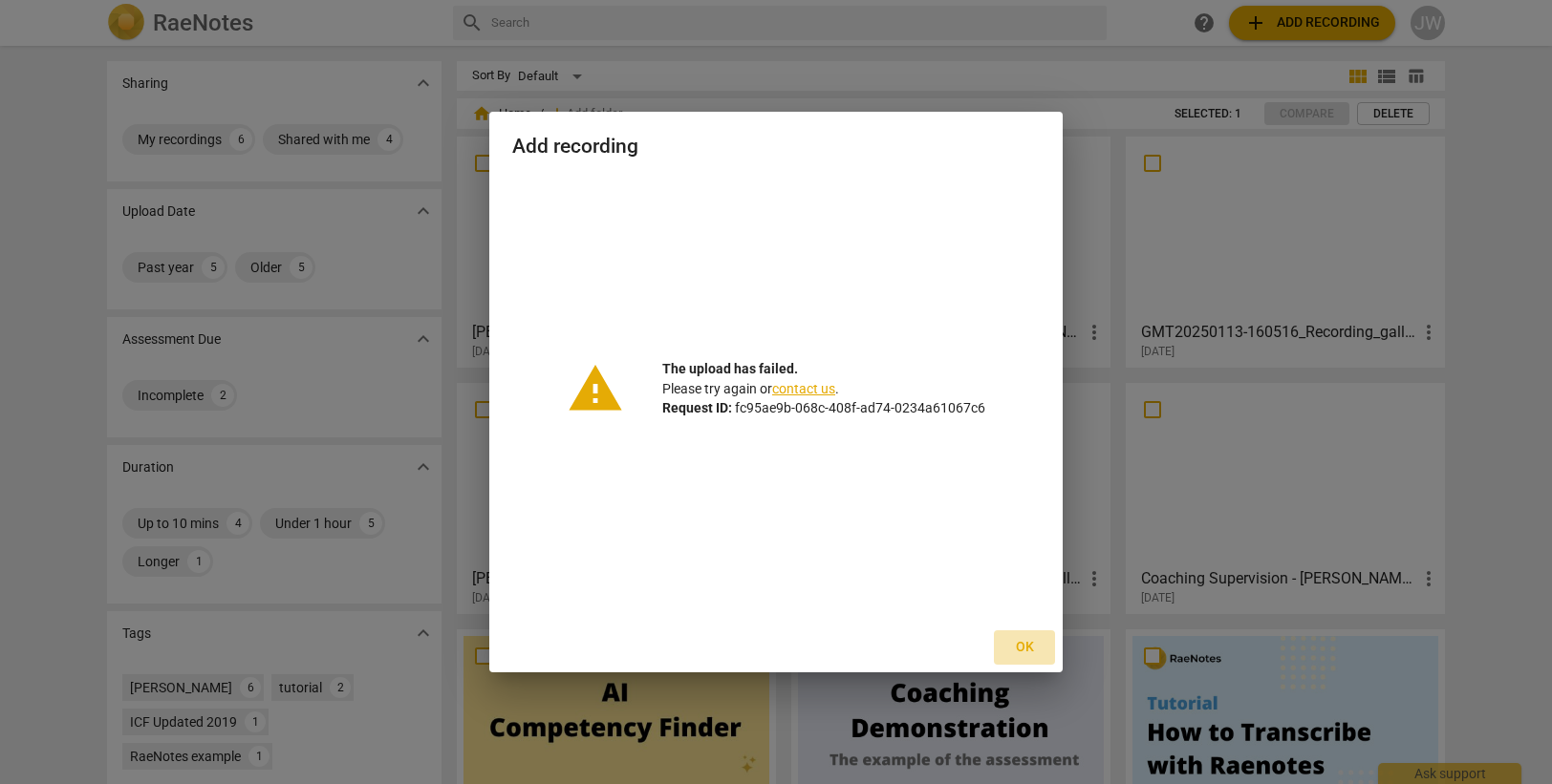
click at [1022, 647] on span "Ok" at bounding box center [1023, 648] width 30 height 19
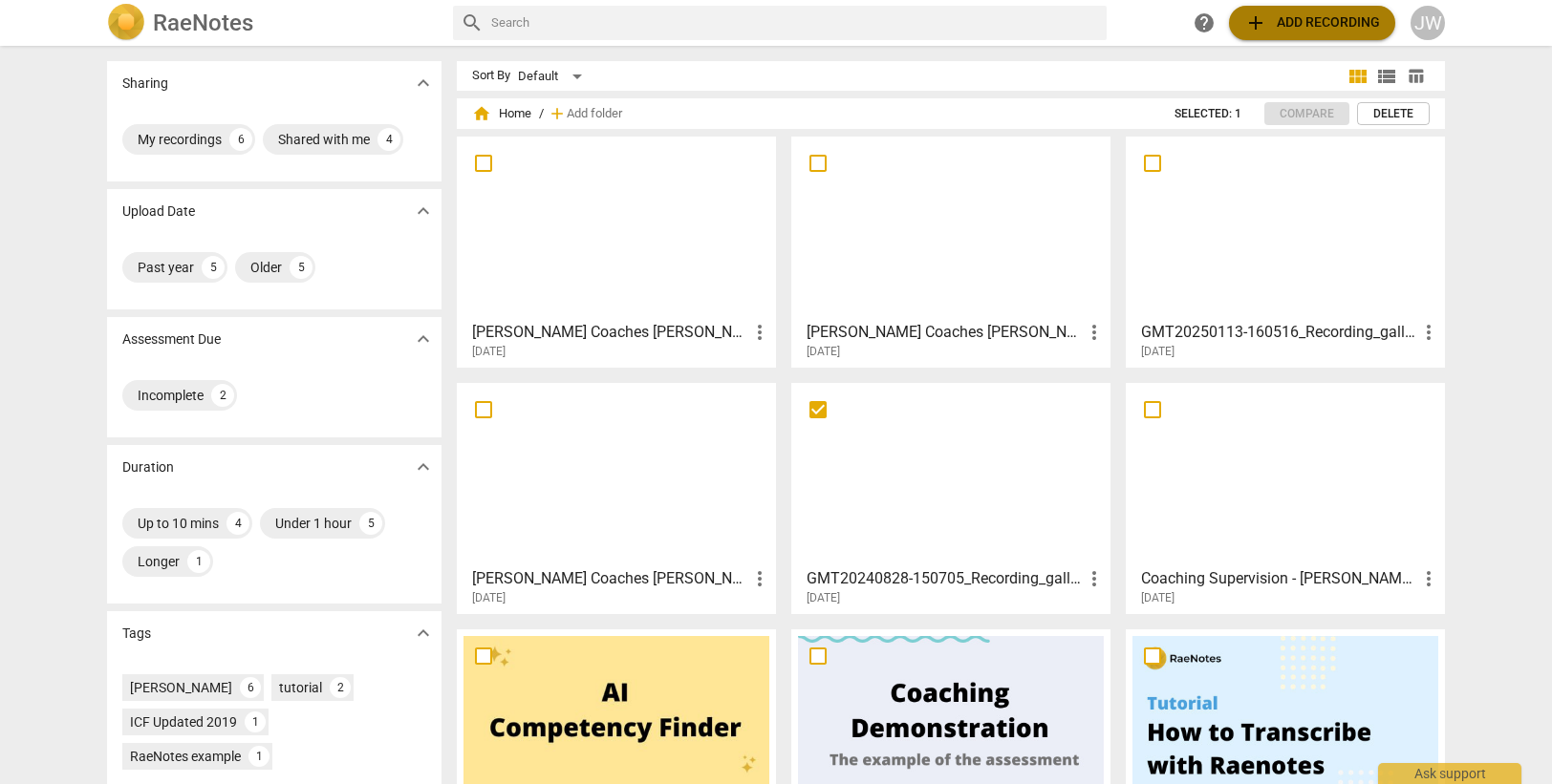
click at [1278, 9] on button "add Add recording" at bounding box center [1311, 22] width 166 height 34
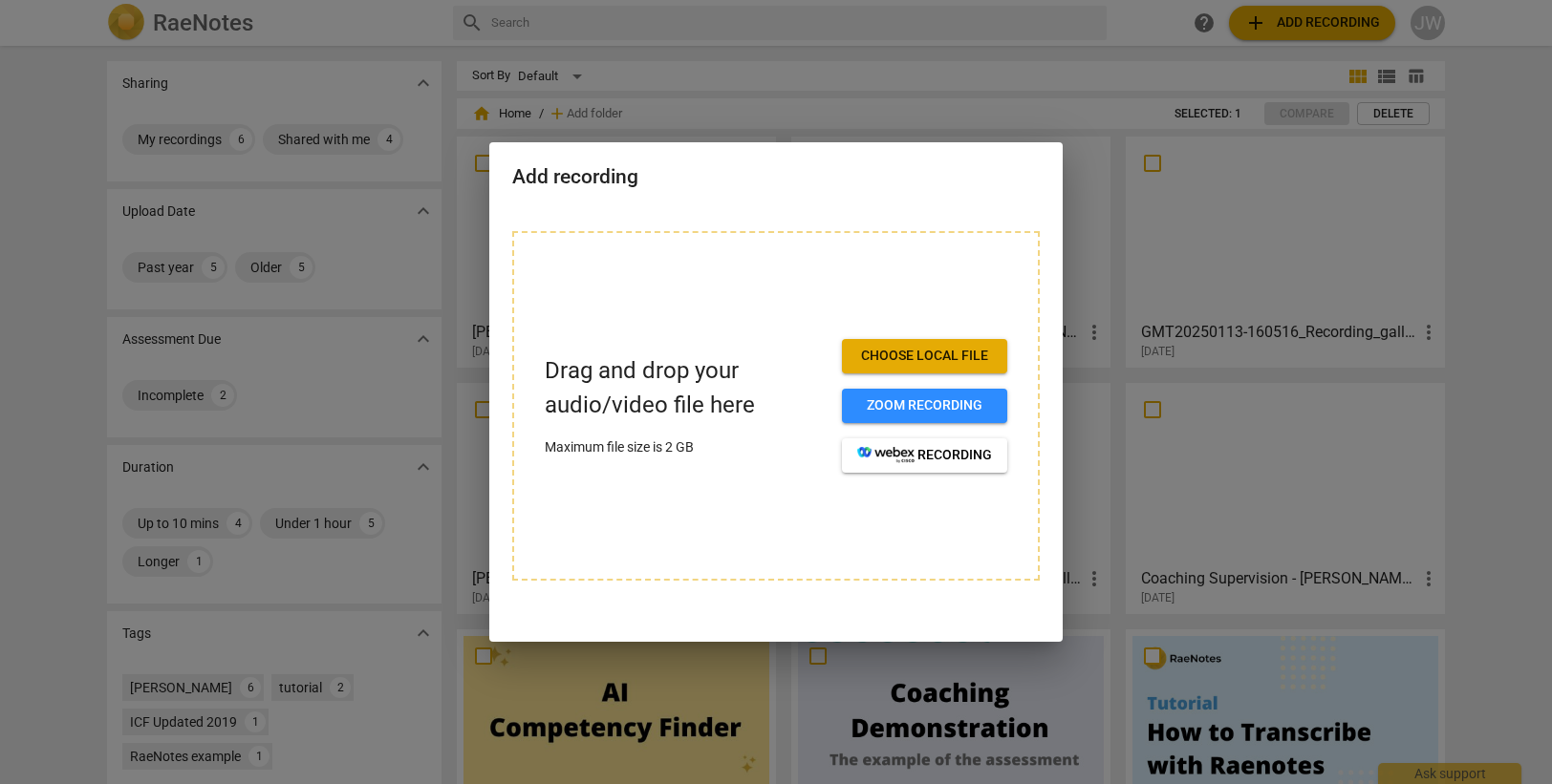
click at [942, 350] on span "Choose local file" at bounding box center [924, 357] width 135 height 19
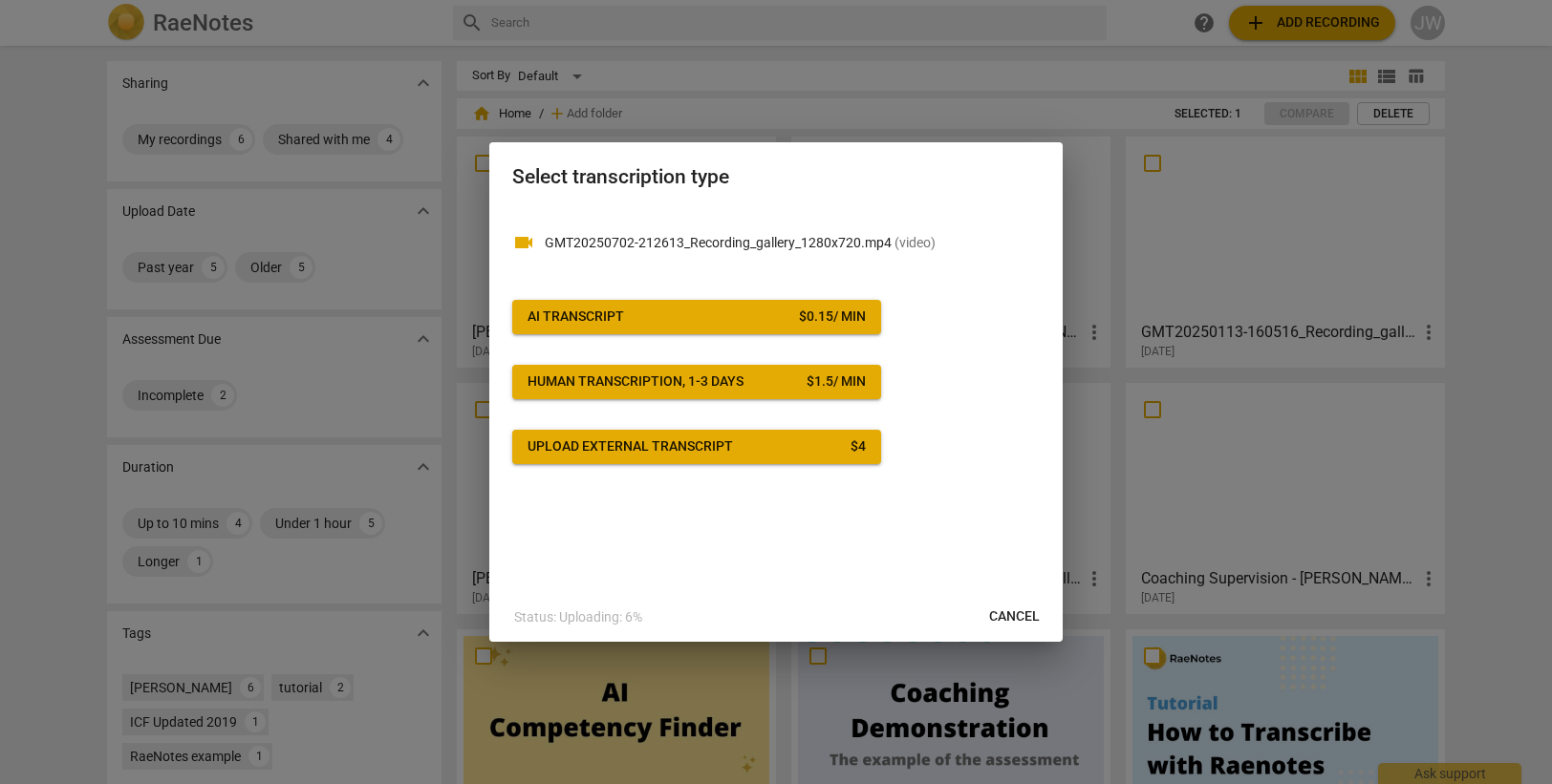
click at [818, 316] on div "$ 0.15 / min" at bounding box center [832, 318] width 67 height 19
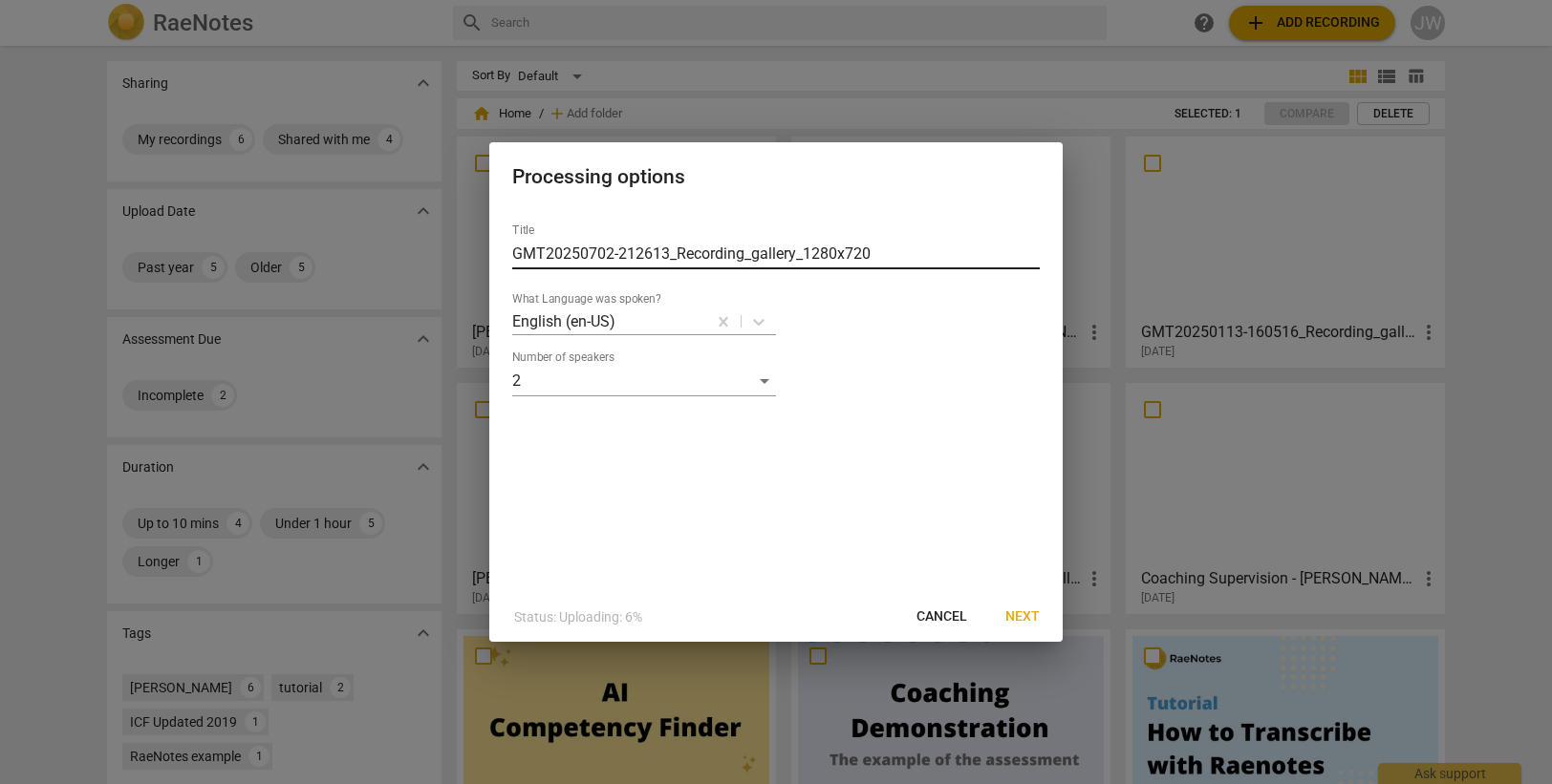
click at [776, 256] on input "GMT20250702-212613_Recording_gallery_1280x720" at bounding box center [776, 254] width 528 height 30
click at [546, 258] on input "GMT20250702-212613_Recording_gallery_1280x720" at bounding box center [776, 254] width 528 height 30
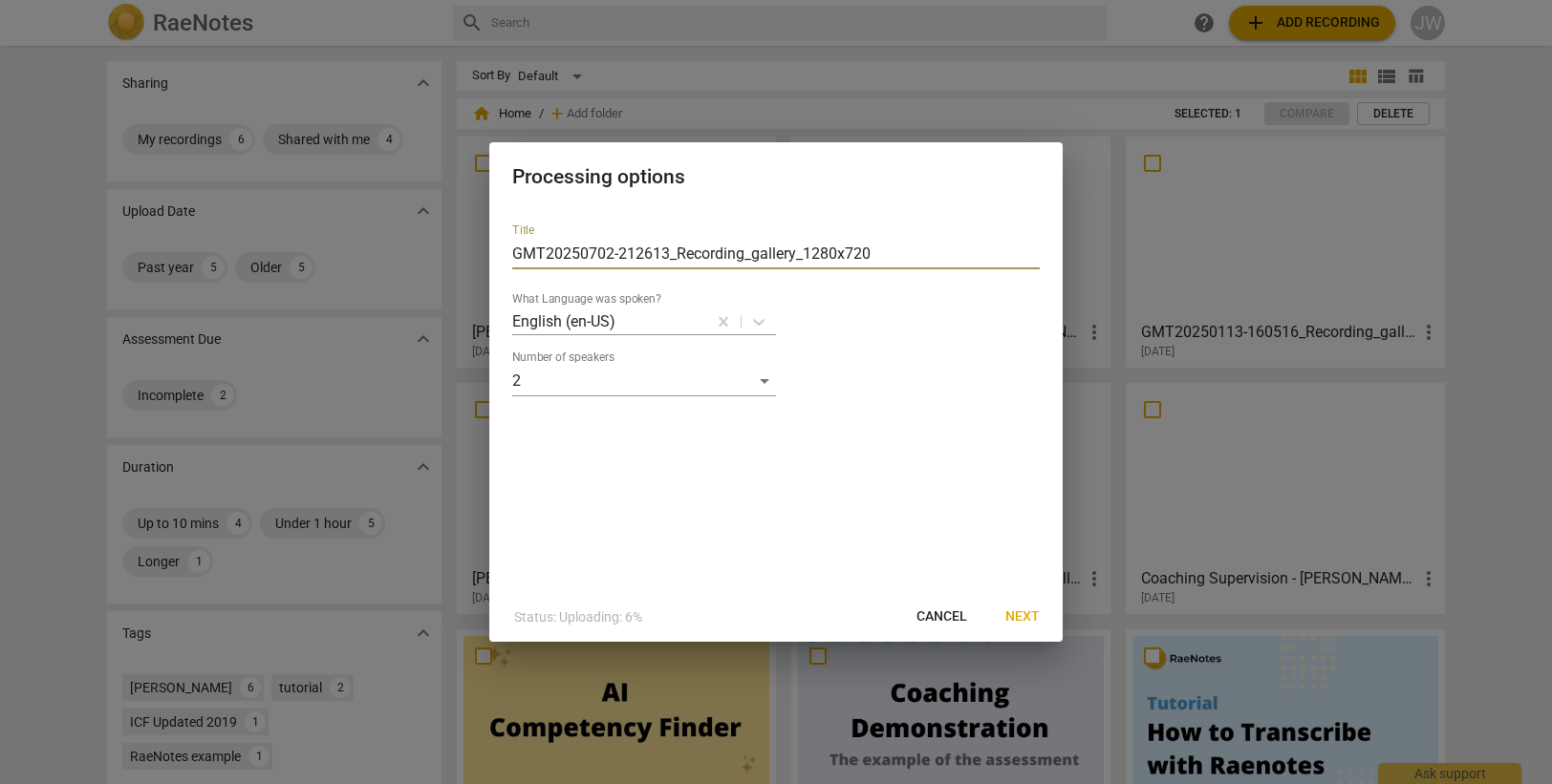
click at [542, 253] on input "GMT20250702-212613_Recording_gallery_1280x720" at bounding box center [776, 254] width 528 height 30
type input "[PERSON_NAME] Coaches [PERSON_NAME] [DATE] Aletheia"
click at [1012, 609] on span "Next" at bounding box center [1021, 617] width 34 height 19
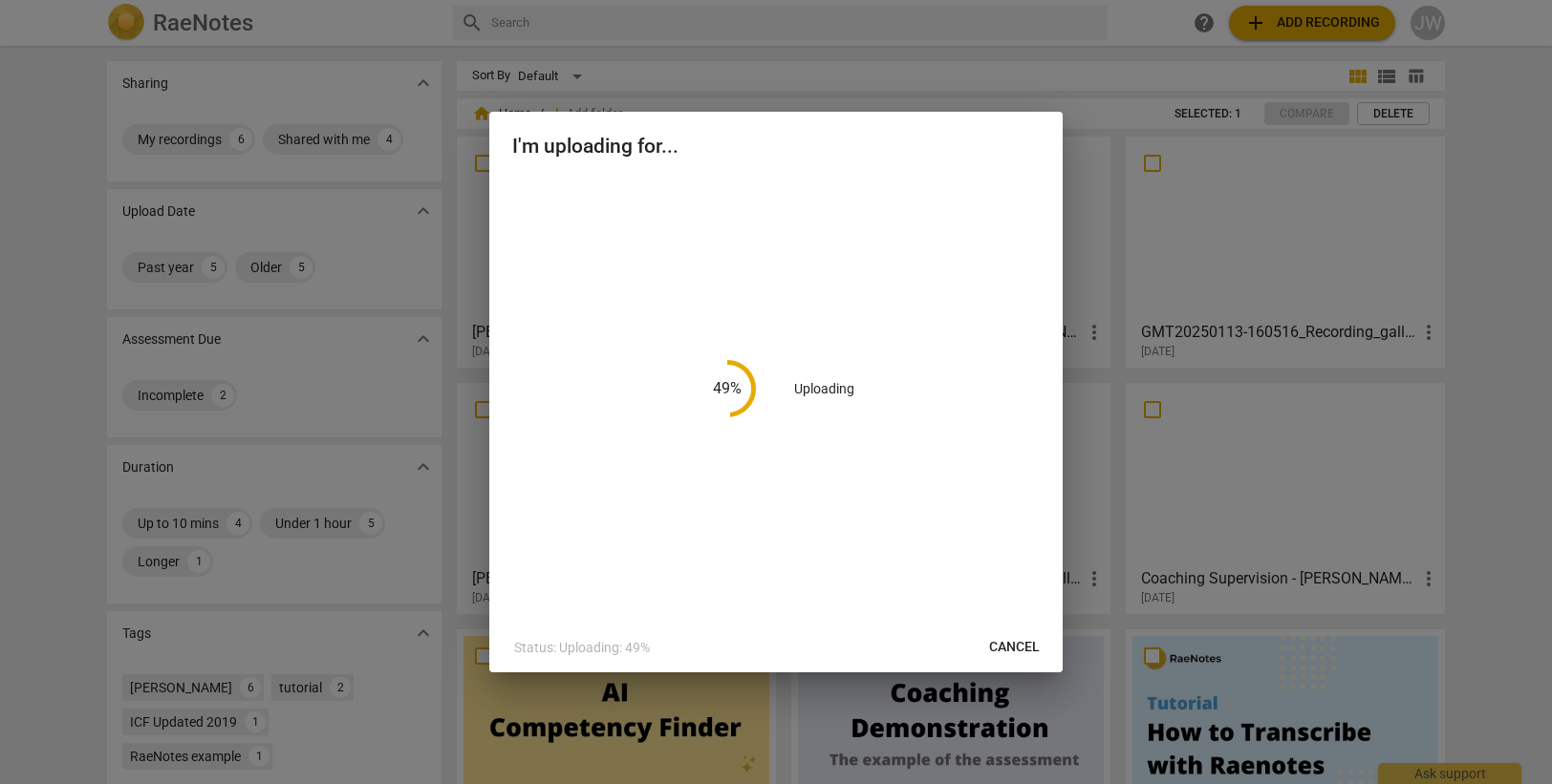
click at [499, 265] on div "49 % Uploading" at bounding box center [776, 400] width 573 height 445
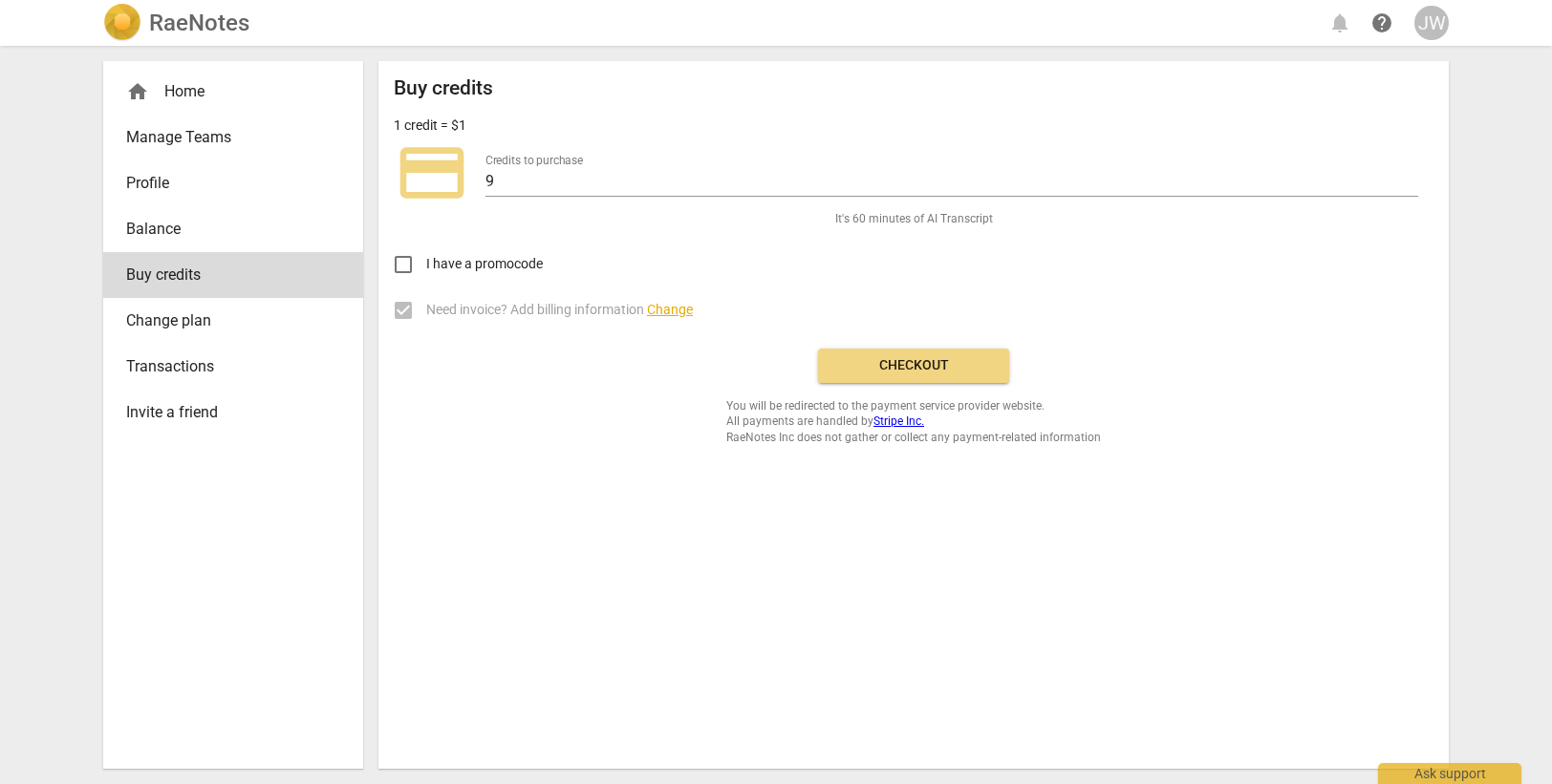
click at [464, 457] on div "Buy credits 1 credit = $1 credit_card Credits to purchase 9 It's 60 minutes of …" at bounding box center [913, 415] width 1070 height 708
click at [922, 359] on span "Checkout" at bounding box center [913, 366] width 160 height 19
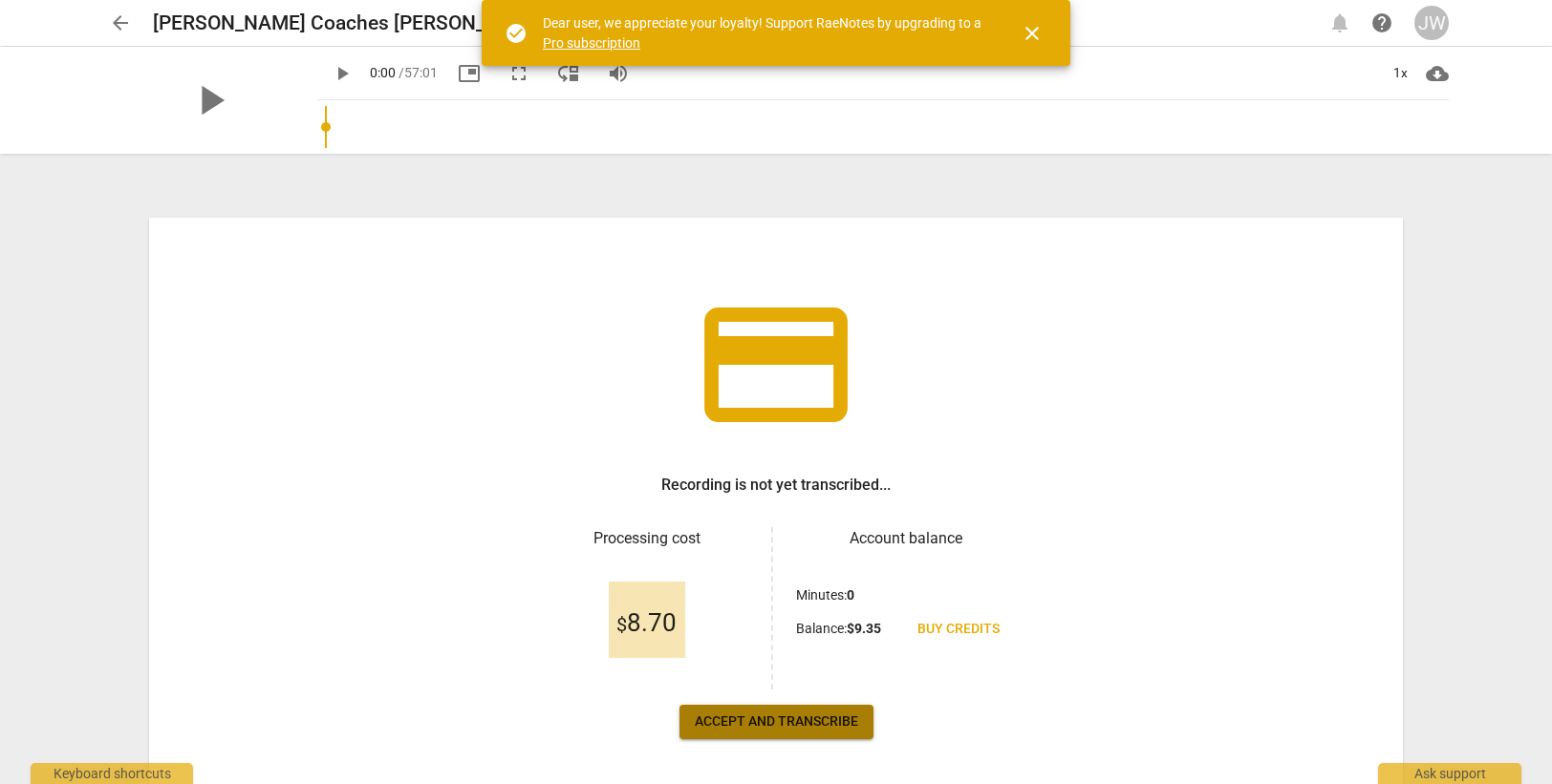
click at [770, 721] on span "Accept and transcribe" at bounding box center [776, 722] width 163 height 19
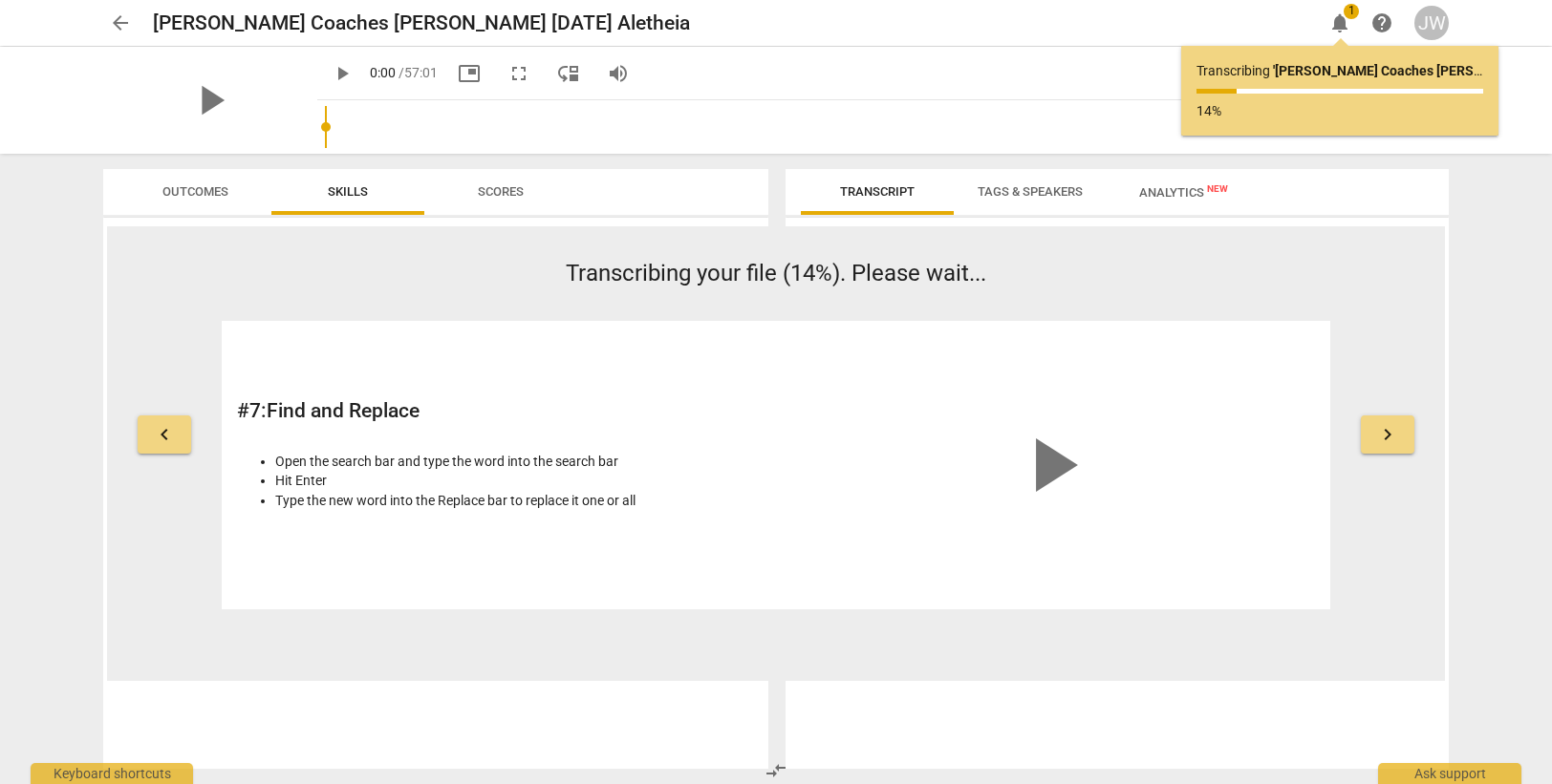
click at [878, 508] on div "play_arrow" at bounding box center [1051, 464] width 529 height 257
